Goal: Task Accomplishment & Management: Use online tool/utility

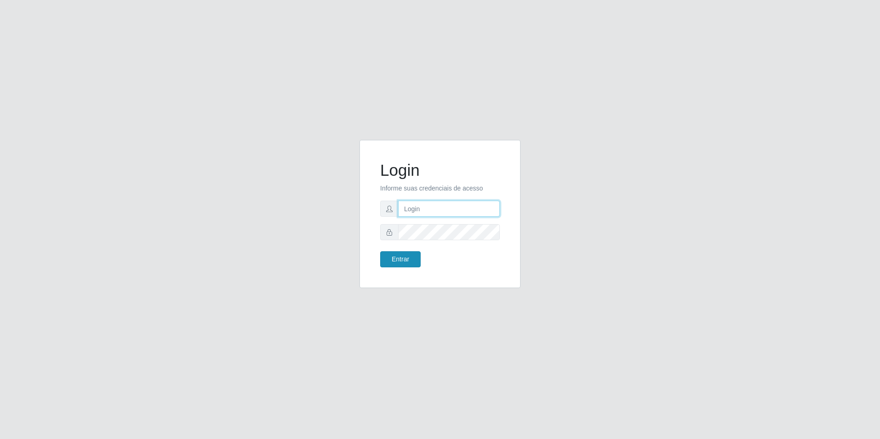
type input "[EMAIL_ADDRESS][DOMAIN_NAME]"
click at [404, 261] on button "Entrar" at bounding box center [400, 259] width 41 height 16
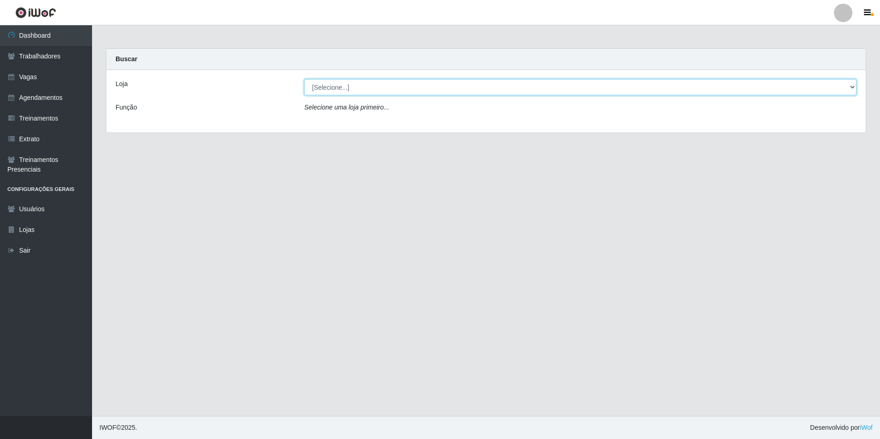
click at [343, 85] on select "[Selecione...] [GEOGRAPHIC_DATA] - [GEOGRAPHIC_DATA] - [GEOGRAPHIC_DATA] - [GEO…" at bounding box center [580, 87] width 553 height 16
select select "506"
click at [304, 79] on select "[Selecione...] [GEOGRAPHIC_DATA] - [GEOGRAPHIC_DATA] - [GEOGRAPHIC_DATA] - [GEO…" at bounding box center [580, 87] width 553 height 16
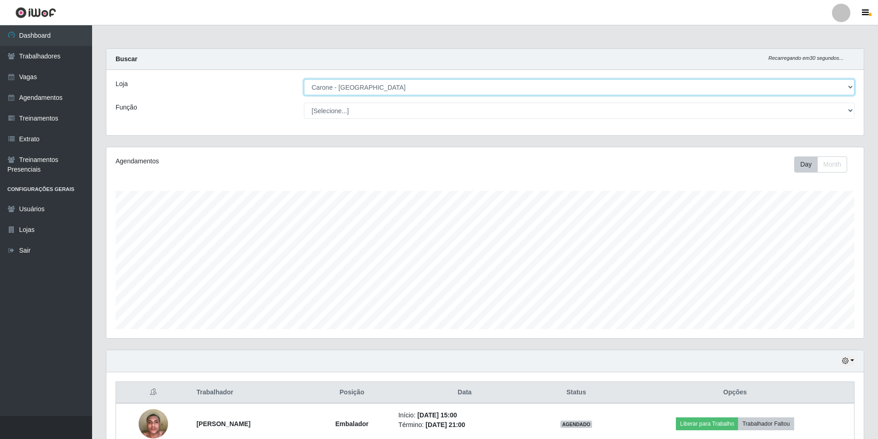
scroll to position [191, 757]
click at [350, 112] on select "[Selecione...] Embalador Embalador + Embalador ++ Repositor Repositor + Reposit…" at bounding box center [579, 111] width 551 height 16
click at [304, 103] on select "[Selecione...] Embalador Embalador + Embalador ++ Repositor Repositor + Reposit…" at bounding box center [579, 111] width 551 height 16
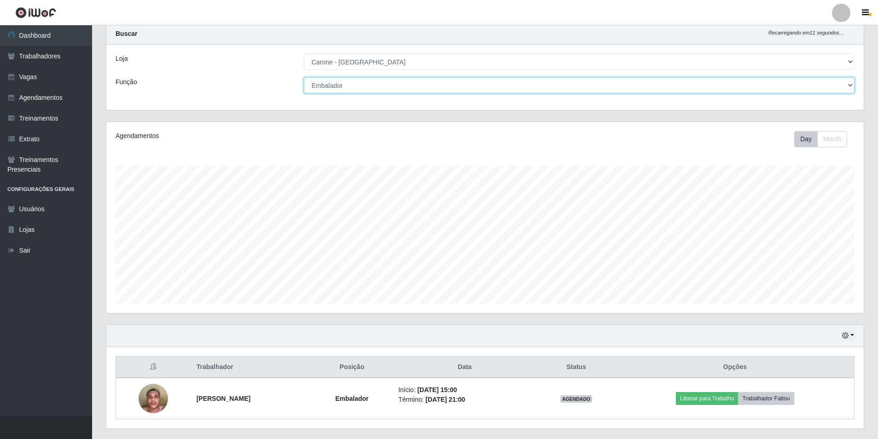
scroll to position [49, 0]
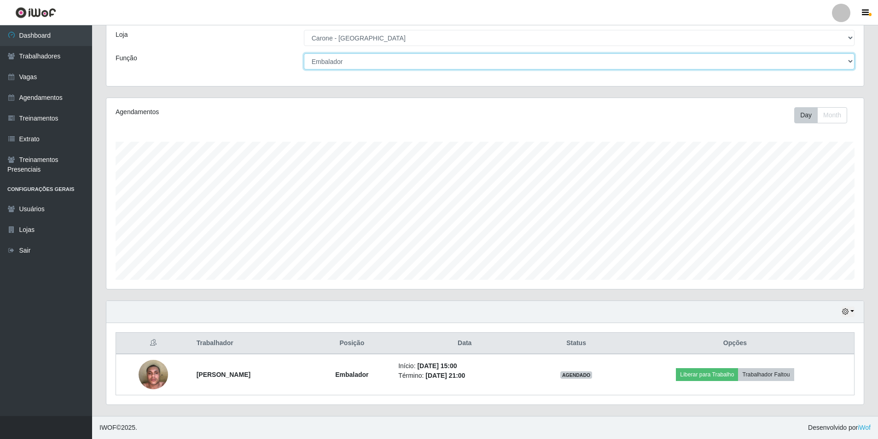
click at [356, 64] on select "[Selecione...] Embalador Embalador + Embalador ++ Repositor Repositor + Reposit…" at bounding box center [579, 61] width 551 height 16
click at [304, 70] on select "[Selecione...] Embalador Embalador + Embalador ++ Repositor Repositor + Reposit…" at bounding box center [579, 61] width 551 height 16
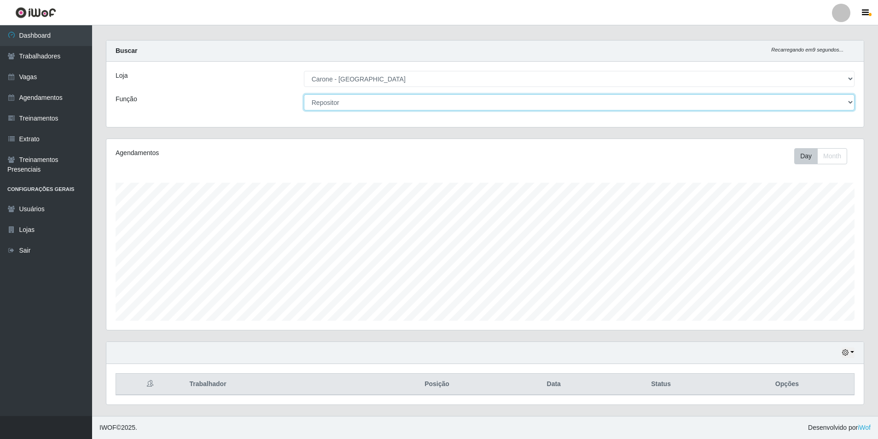
click at [335, 101] on select "[Selecione...] Embalador Embalador + Embalador ++ Repositor Repositor + Reposit…" at bounding box center [579, 102] width 551 height 16
select select "1"
click at [304, 94] on select "[Selecione...] Embalador Embalador + Embalador ++ Repositor Repositor + Reposit…" at bounding box center [579, 102] width 551 height 16
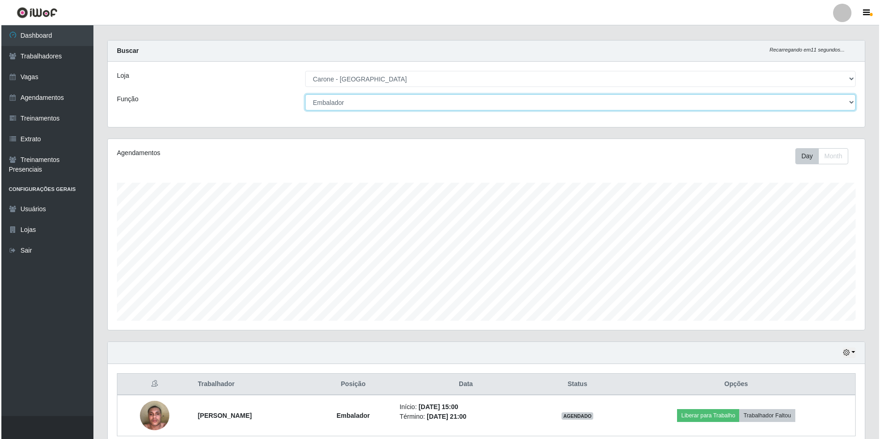
scroll to position [49, 0]
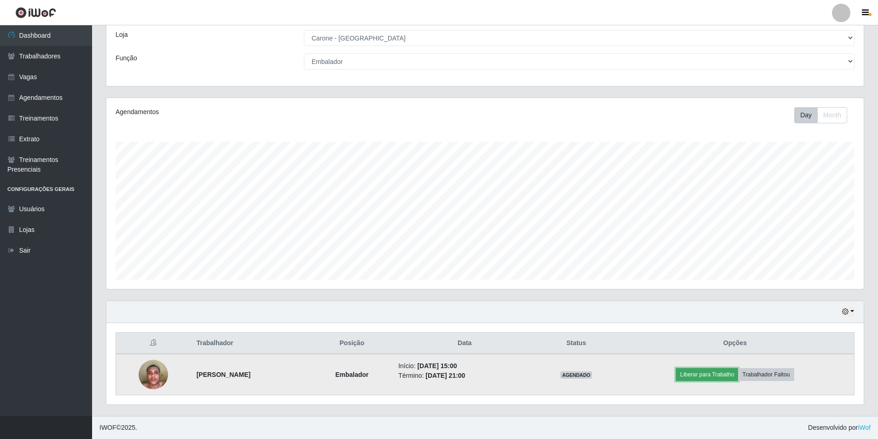
click at [704, 369] on button "Liberar para Trabalho" at bounding box center [707, 374] width 62 height 13
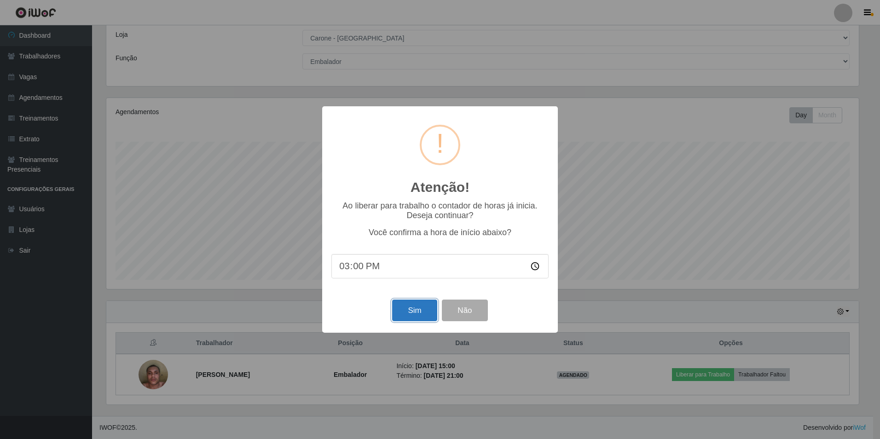
click at [422, 317] on button "Sim" at bounding box center [414, 311] width 45 height 22
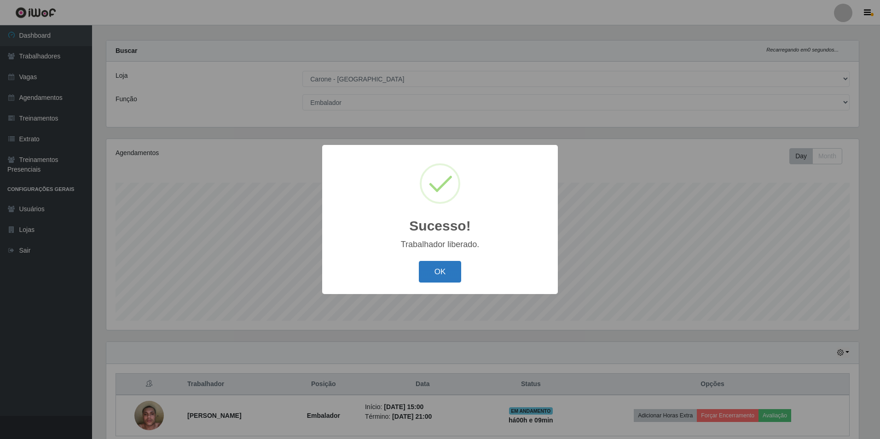
click at [426, 279] on button "OK" at bounding box center [440, 272] width 43 height 22
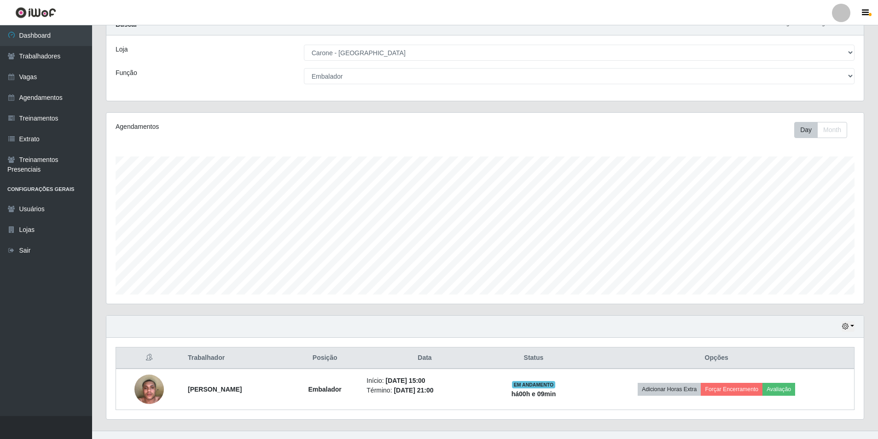
scroll to position [49, 0]
